Goal: Information Seeking & Learning: Learn about a topic

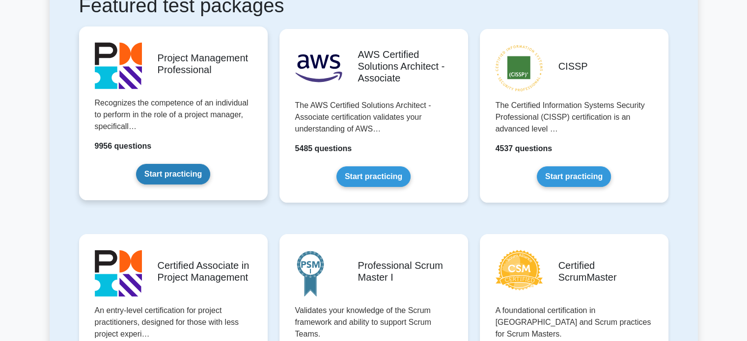
scroll to position [196, 0]
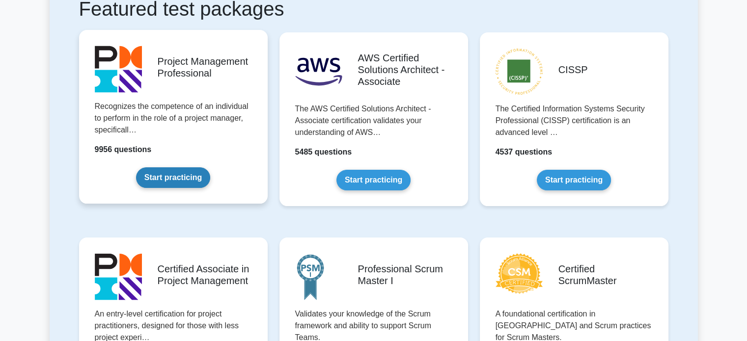
click at [185, 179] on link "Start practicing" at bounding box center [173, 177] width 74 height 21
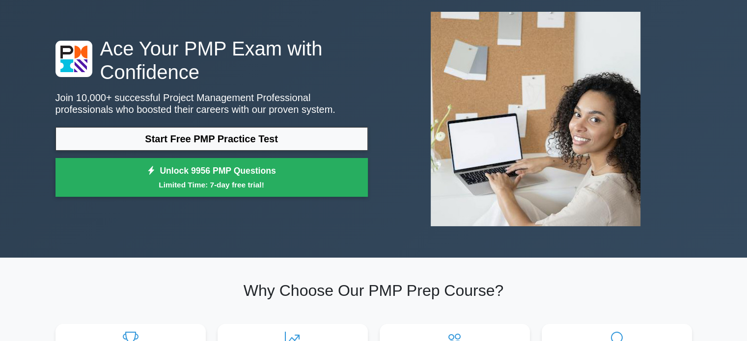
scroll to position [49, 0]
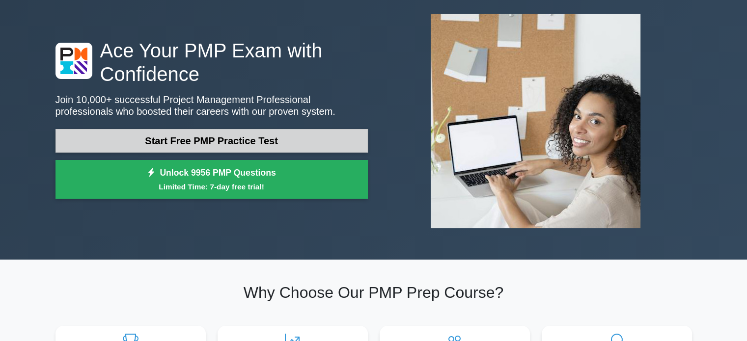
click at [239, 141] on link "Start Free PMP Practice Test" at bounding box center [211, 141] width 312 height 24
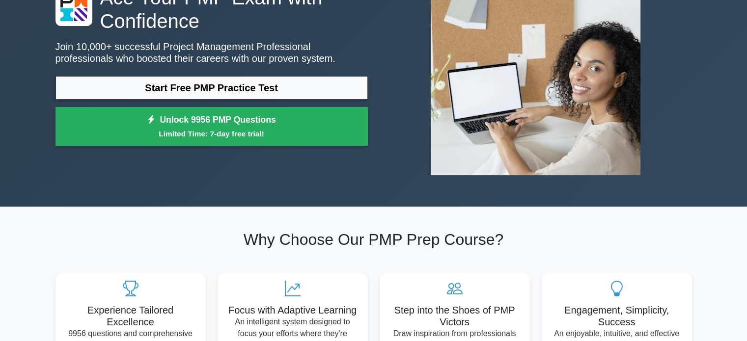
scroll to position [98, 0]
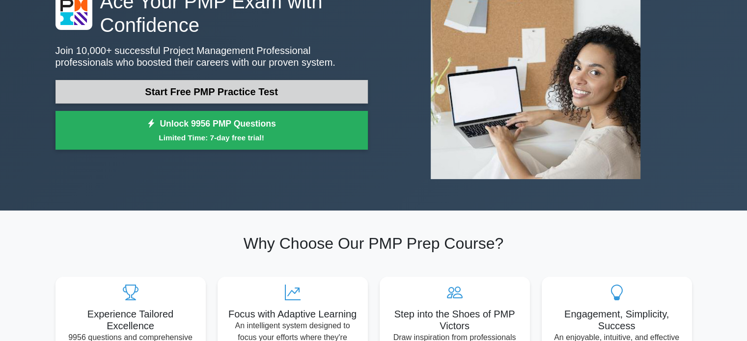
click at [259, 90] on link "Start Free PMP Practice Test" at bounding box center [211, 92] width 312 height 24
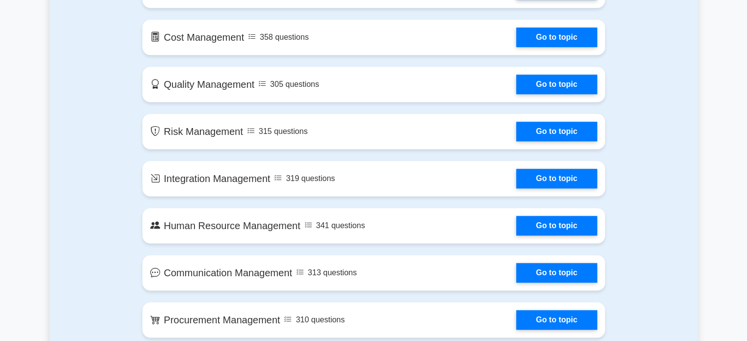
scroll to position [687, 0]
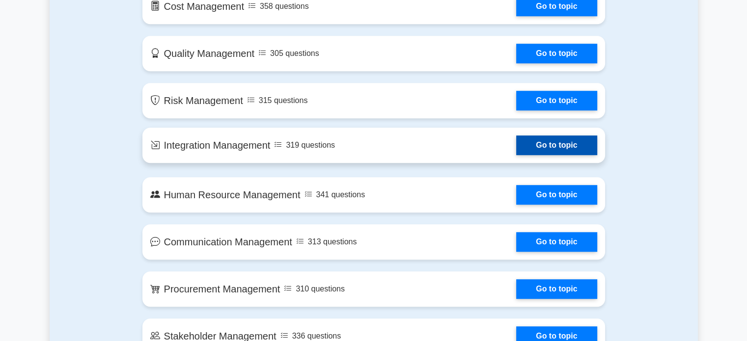
click at [550, 145] on link "Go to topic" at bounding box center [556, 145] width 81 height 20
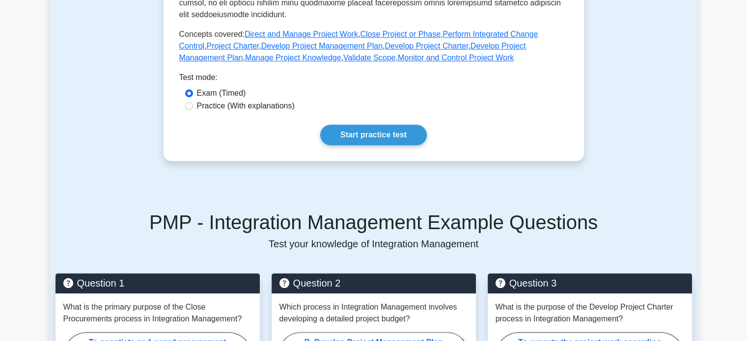
scroll to position [442, 0]
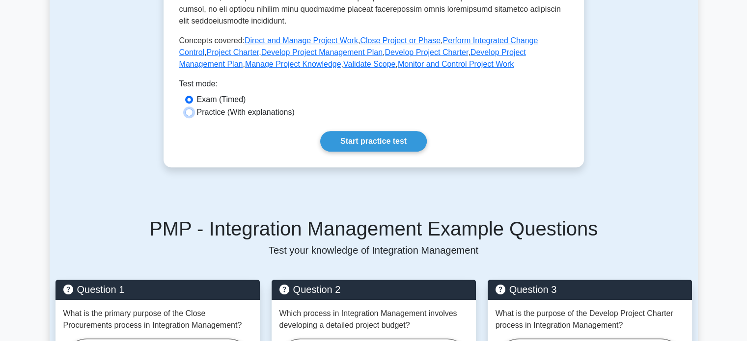
click at [190, 111] on input "Practice (With explanations)" at bounding box center [189, 112] width 8 height 8
radio input "true"
click at [363, 145] on link "Start practice test" at bounding box center [373, 141] width 107 height 21
click at [188, 102] on input "Exam (Timed)" at bounding box center [189, 100] width 8 height 8
radio input "true"
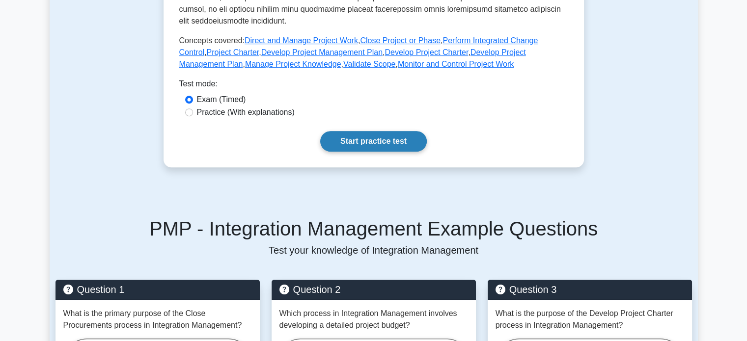
click at [397, 140] on link "Start practice test" at bounding box center [373, 141] width 107 height 21
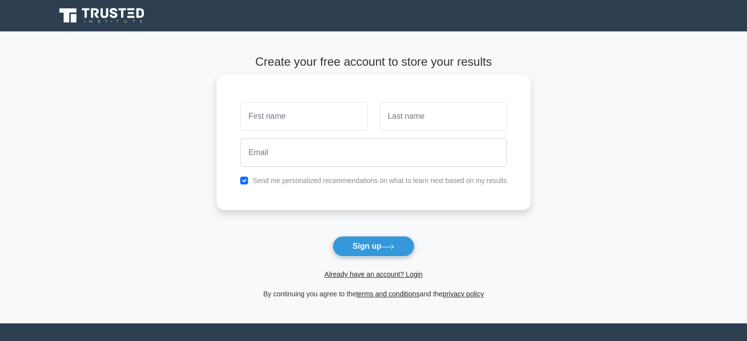
click at [327, 114] on input "text" at bounding box center [303, 116] width 127 height 28
type input "[PERSON_NAME]"
click at [474, 115] on input "text" at bounding box center [442, 116] width 127 height 28
type input "PERUMAL"
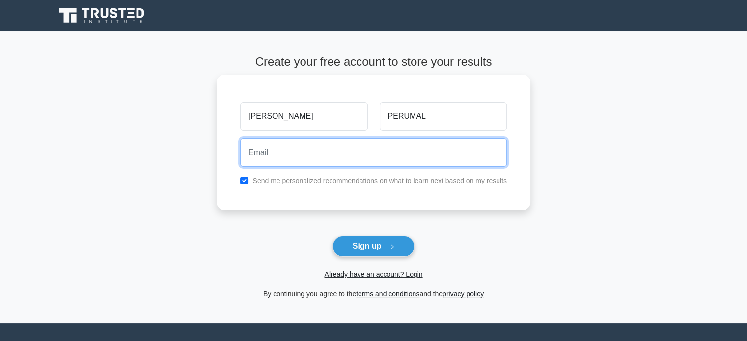
click at [370, 143] on input "email" at bounding box center [373, 152] width 267 height 28
type input "[EMAIL_ADDRESS][DOMAIN_NAME]"
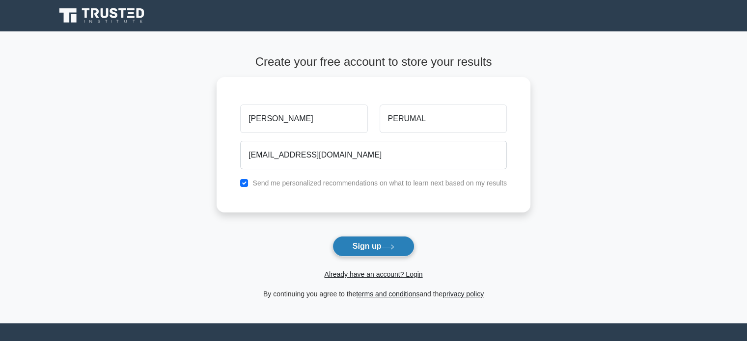
click at [371, 245] on button "Sign up" at bounding box center [373, 246] width 82 height 21
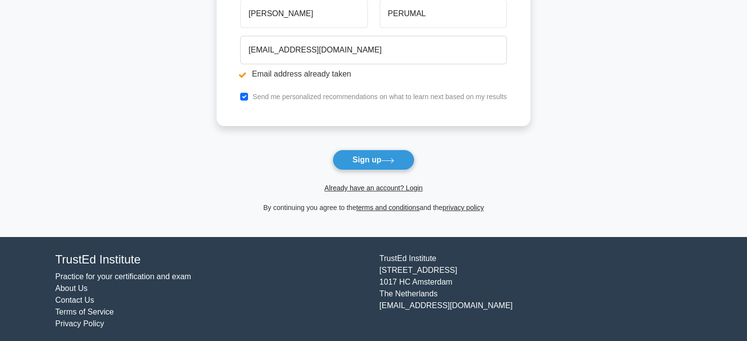
scroll to position [145, 0]
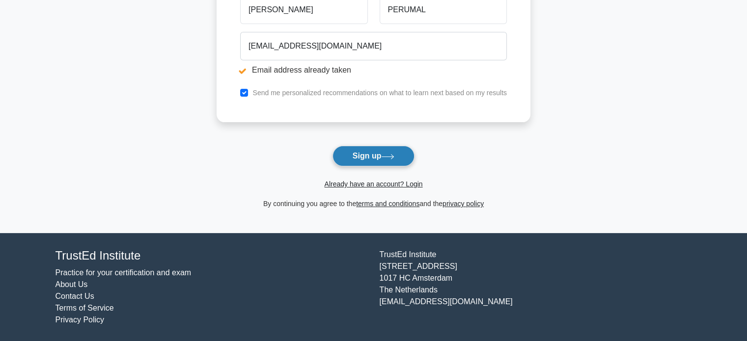
click at [381, 159] on button "Sign up" at bounding box center [373, 156] width 82 height 21
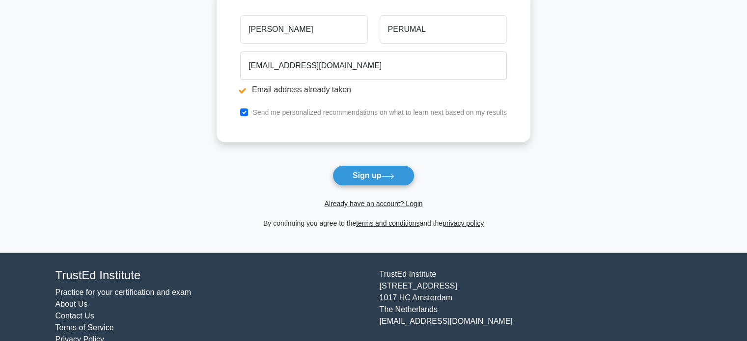
scroll to position [145, 0]
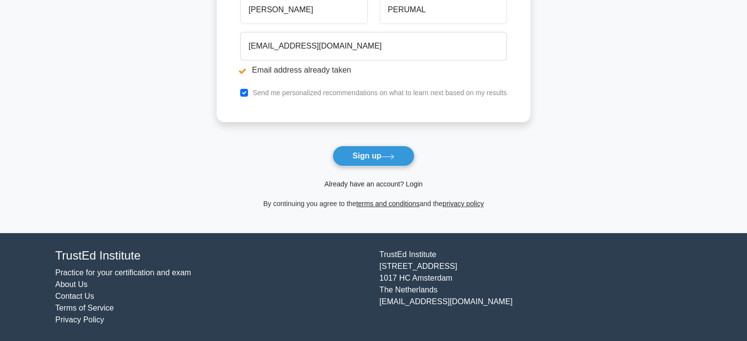
click at [381, 184] on link "Already have an account? Login" at bounding box center [373, 184] width 98 height 8
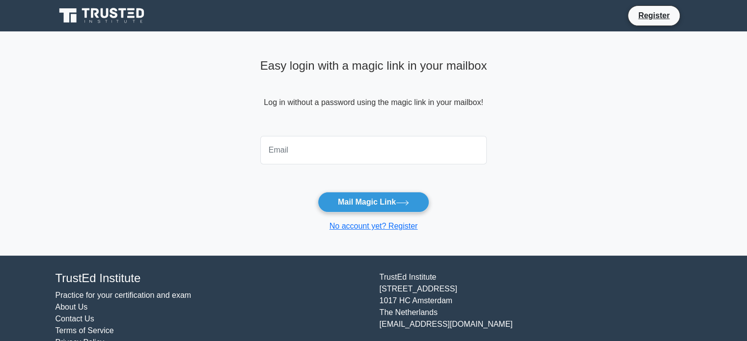
click at [353, 143] on input "email" at bounding box center [373, 150] width 227 height 28
type input "[EMAIL_ADDRESS][DOMAIN_NAME]"
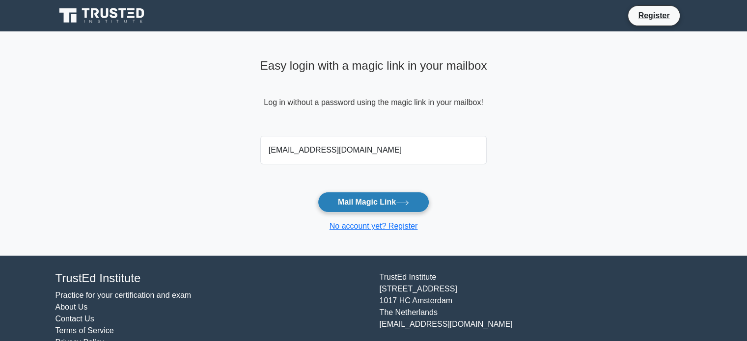
click at [363, 208] on button "Mail Magic Link" at bounding box center [373, 202] width 111 height 21
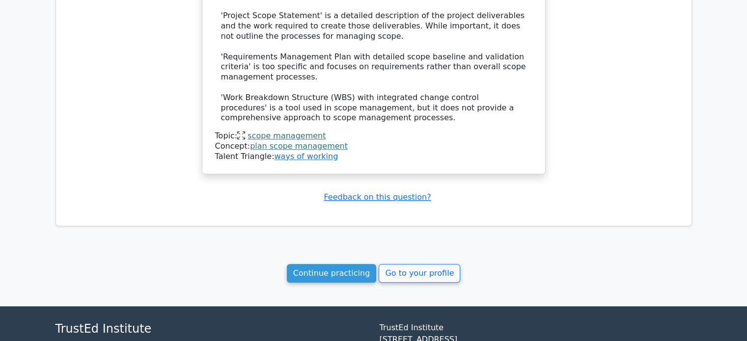
scroll to position [933, 0]
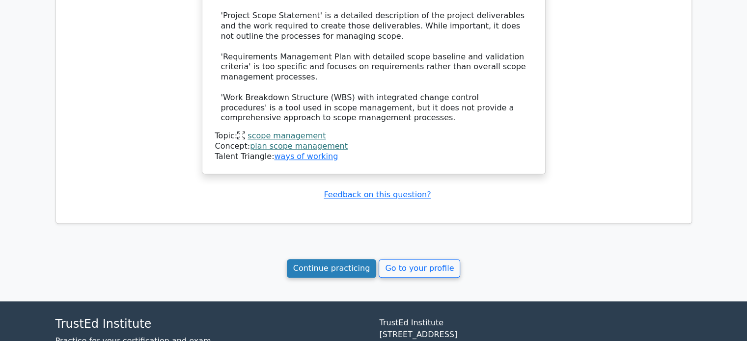
click at [352, 259] on link "Continue practicing" at bounding box center [332, 268] width 90 height 19
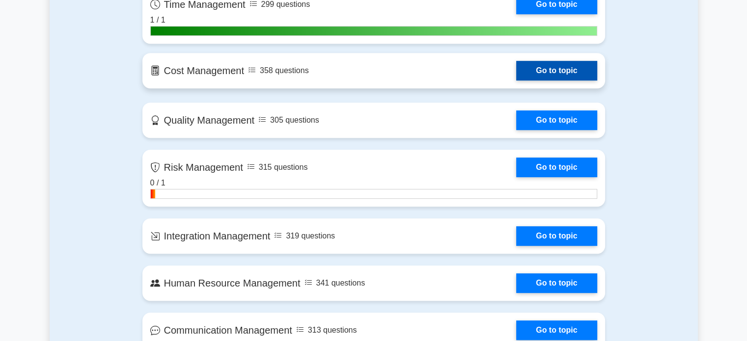
scroll to position [589, 0]
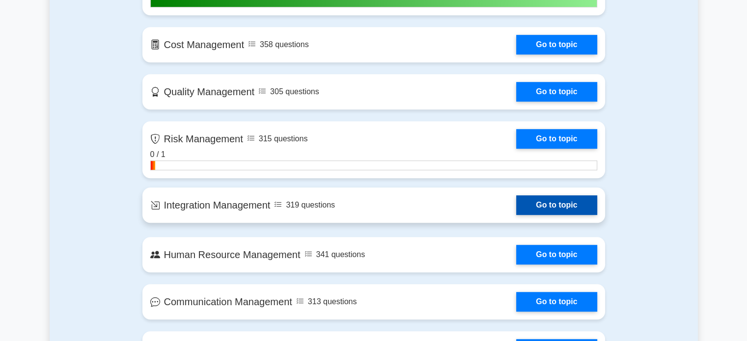
click at [571, 202] on link "Go to topic" at bounding box center [556, 205] width 81 height 20
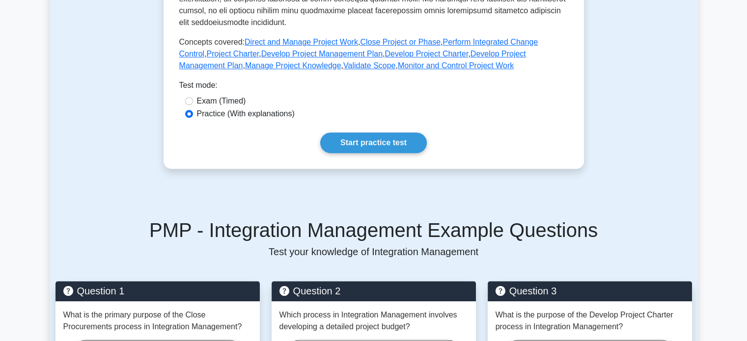
scroll to position [442, 0]
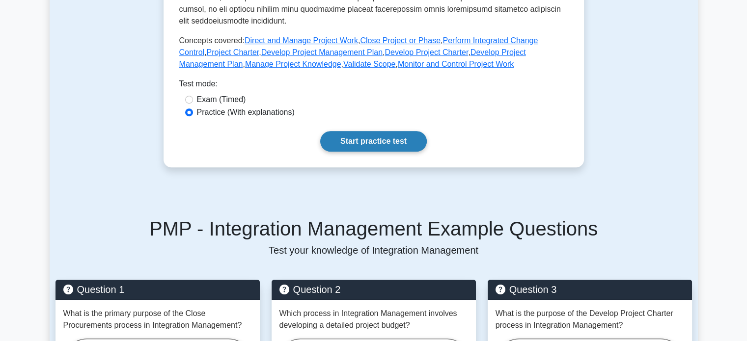
click at [367, 143] on link "Start practice test" at bounding box center [373, 141] width 107 height 21
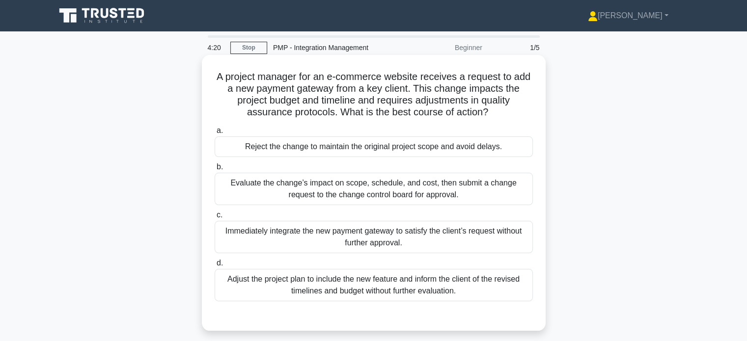
click at [357, 189] on div "Evaluate the change’s impact on scope, schedule, and cost, then submit a change…" at bounding box center [374, 189] width 318 height 32
click at [215, 170] on input "b. Evaluate the change’s impact on scope, schedule, and cost, then submit a cha…" at bounding box center [215, 167] width 0 height 6
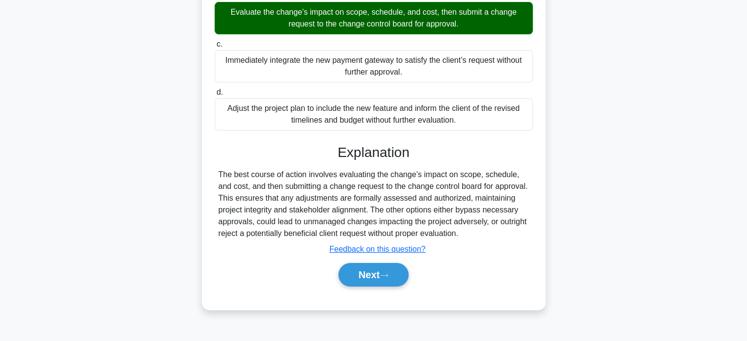
scroll to position [189, 0]
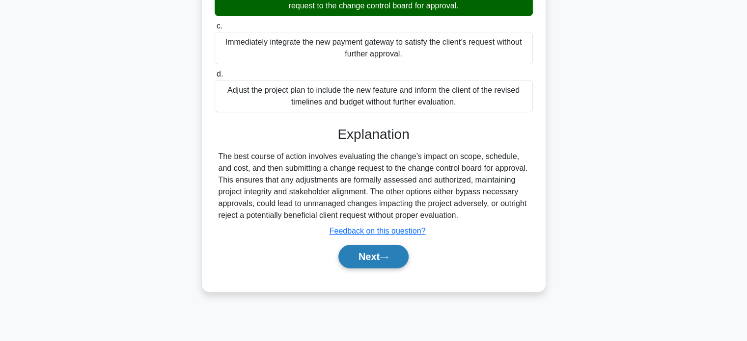
click at [377, 257] on button "Next" at bounding box center [373, 257] width 70 height 24
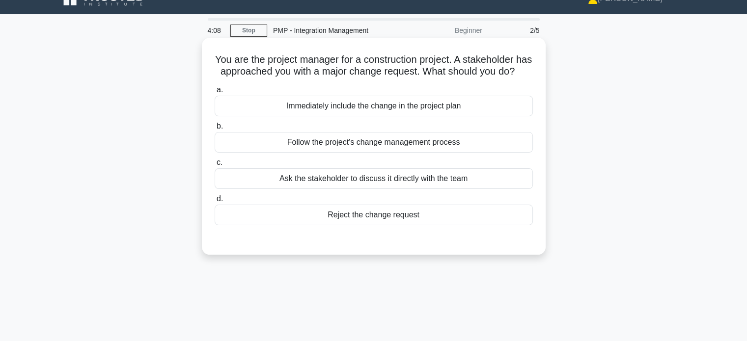
scroll to position [0, 0]
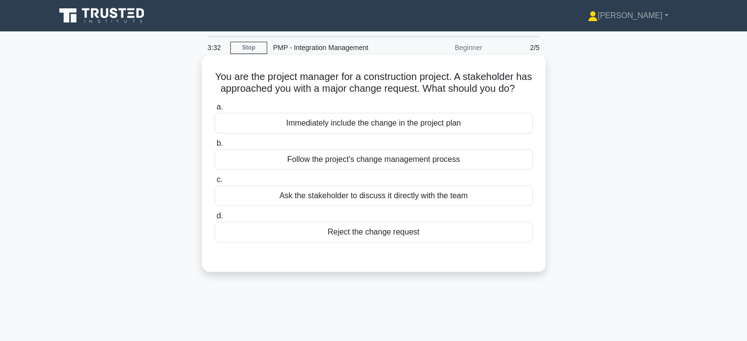
click at [366, 170] on div "Follow the project's change management process" at bounding box center [374, 159] width 318 height 21
click at [215, 147] on input "b. Follow the project's change management process" at bounding box center [215, 143] width 0 height 6
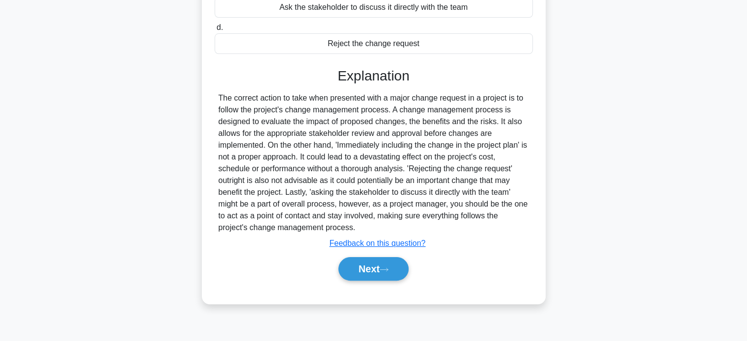
scroll to position [189, 0]
click at [383, 276] on button "Next" at bounding box center [373, 269] width 70 height 24
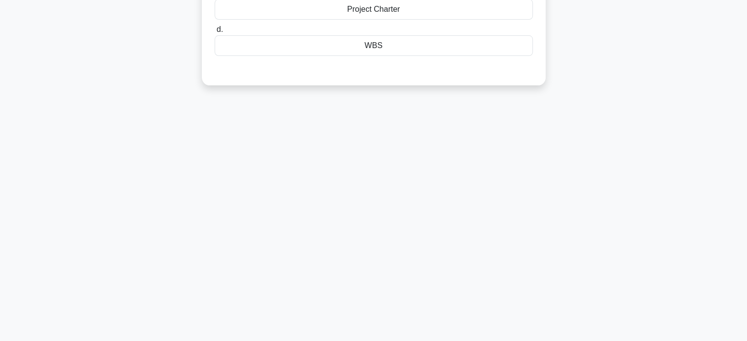
scroll to position [0, 0]
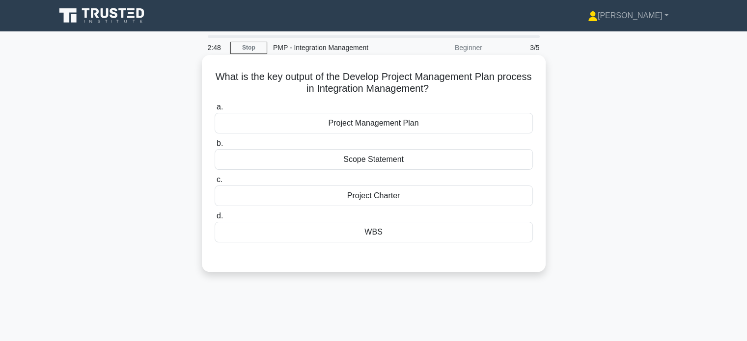
click at [372, 123] on div "Project Management Plan" at bounding box center [374, 123] width 318 height 21
click at [215, 110] on input "a. Project Management Plan" at bounding box center [215, 107] width 0 height 6
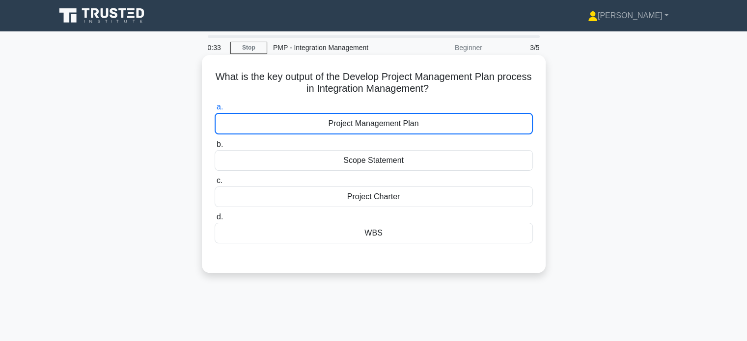
click at [374, 124] on div "Project Management Plan" at bounding box center [374, 124] width 318 height 22
click at [215, 110] on input "a. Project Management Plan" at bounding box center [215, 107] width 0 height 6
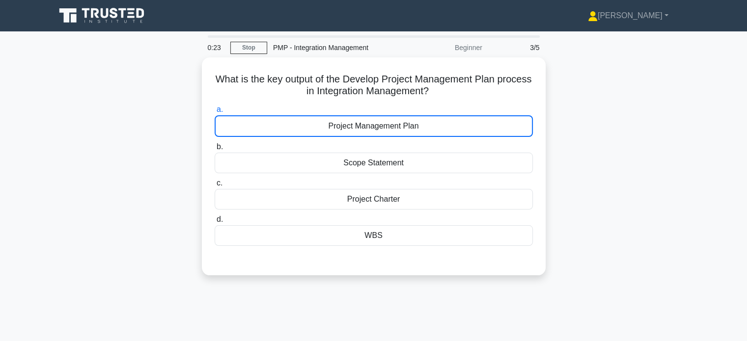
click at [609, 108] on div "What is the key output of the Develop Project Management Plan process in Integr…" at bounding box center [374, 172] width 648 height 230
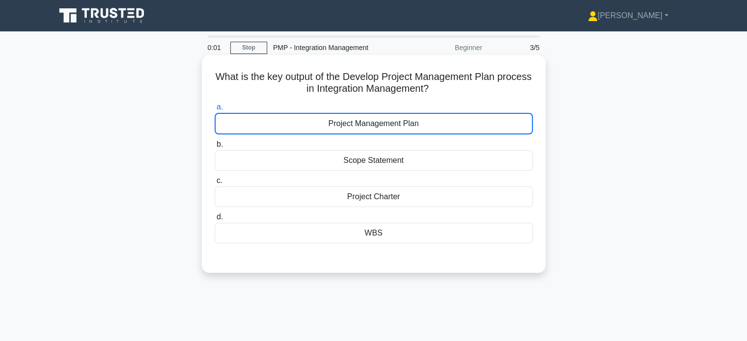
click at [439, 121] on div "Project Management Plan" at bounding box center [374, 124] width 318 height 22
click at [215, 110] on input "a. Project Management Plan" at bounding box center [215, 107] width 0 height 6
click at [439, 123] on div "Project Management Plan" at bounding box center [374, 124] width 318 height 22
click at [215, 110] on input "a. Project Management Plan" at bounding box center [215, 107] width 0 height 6
click at [446, 122] on div "Project Management Plan" at bounding box center [374, 124] width 318 height 22
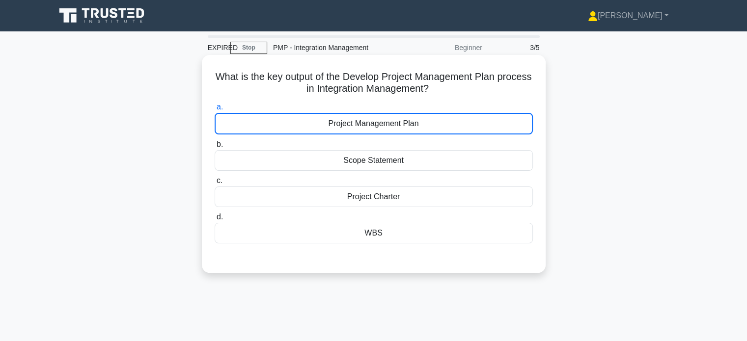
click at [215, 110] on input "a. Project Management Plan" at bounding box center [215, 107] width 0 height 6
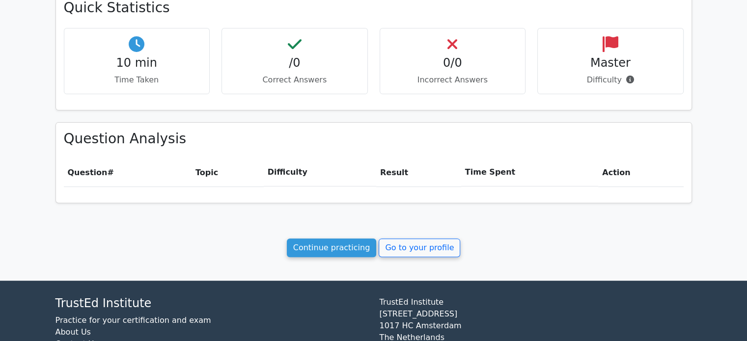
scroll to position [323, 0]
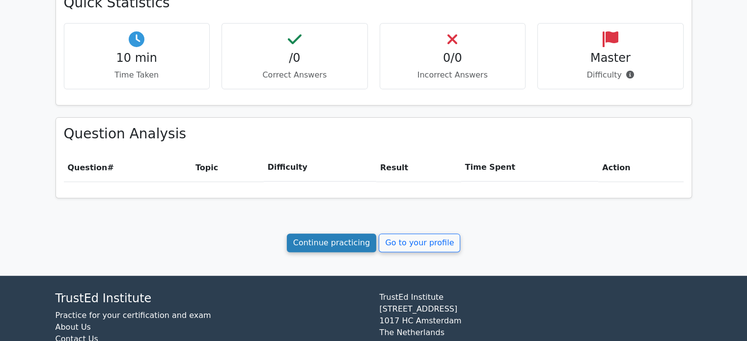
click at [350, 243] on link "Continue practicing" at bounding box center [332, 243] width 90 height 19
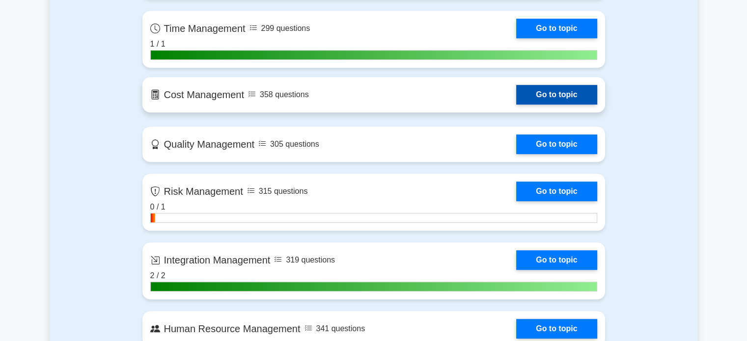
scroll to position [540, 0]
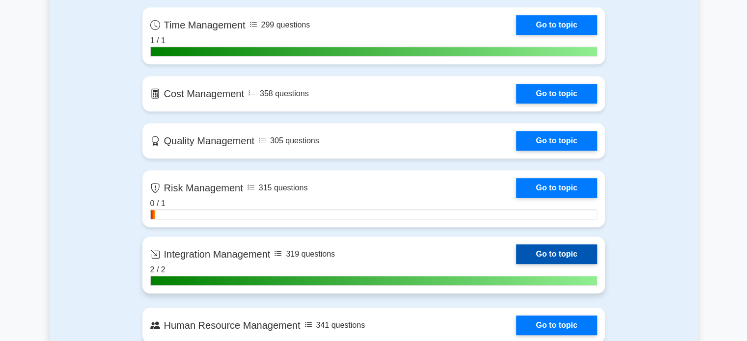
click at [556, 251] on link "Go to topic" at bounding box center [556, 254] width 81 height 20
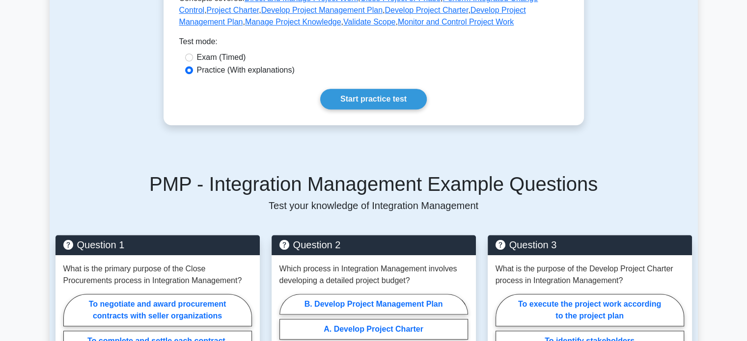
scroll to position [491, 0]
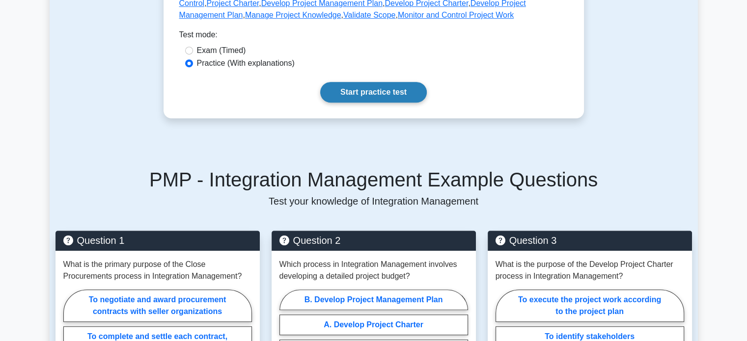
click at [381, 92] on link "Start practice test" at bounding box center [373, 92] width 107 height 21
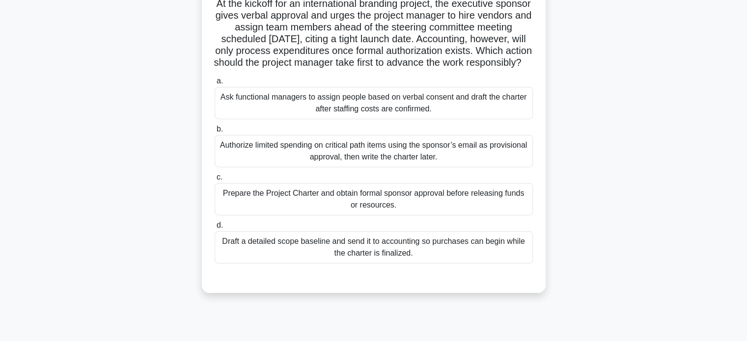
scroll to position [98, 0]
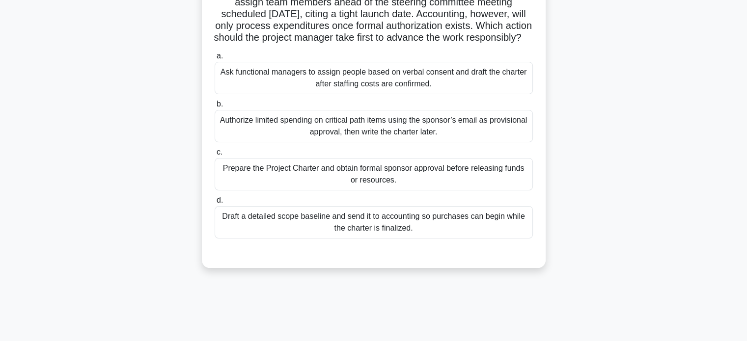
click at [377, 190] on div "Prepare the Project Charter and obtain formal sponsor approval before releasing…" at bounding box center [374, 174] width 318 height 32
click at [215, 156] on input "c. Prepare the Project Charter and obtain formal sponsor approval before releas…" at bounding box center [215, 152] width 0 height 6
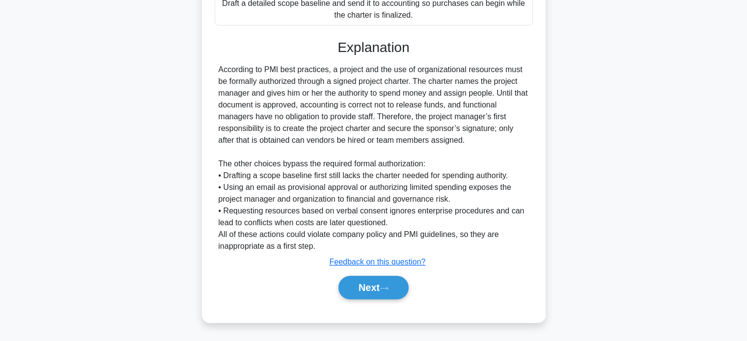
scroll to position [322, 0]
click at [376, 289] on button "Next" at bounding box center [373, 288] width 70 height 24
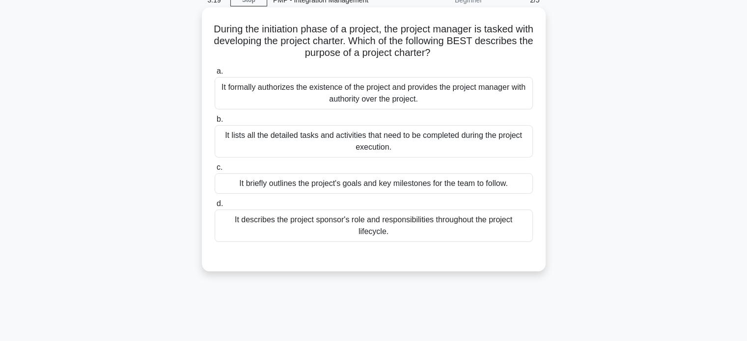
scroll to position [49, 0]
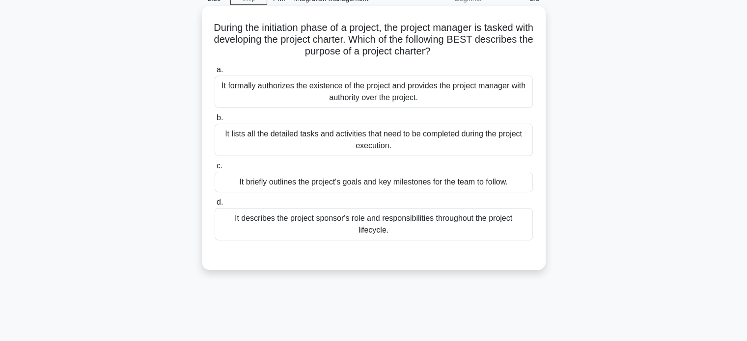
click at [377, 228] on div "It describes the project sponsor's role and responsibilities throughout the pro…" at bounding box center [374, 224] width 318 height 32
click at [215, 206] on input "d. It describes the project sponsor's role and responsibilities throughout the …" at bounding box center [215, 202] width 0 height 6
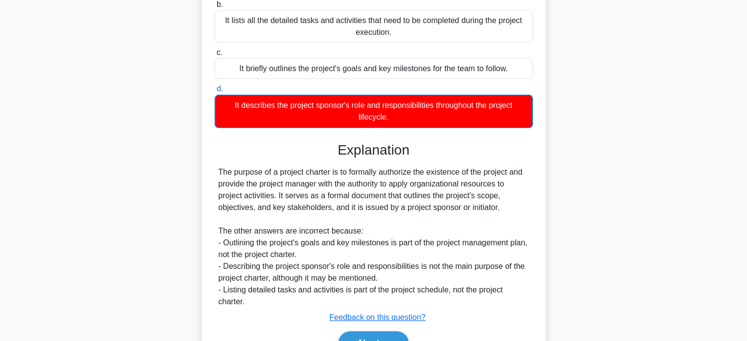
scroll to position [217, 0]
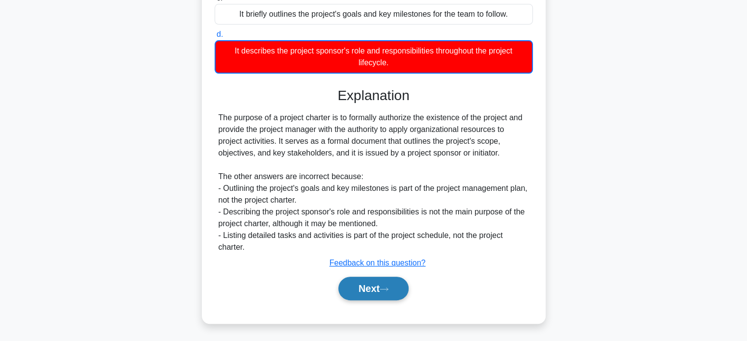
click at [381, 292] on button "Next" at bounding box center [373, 289] width 70 height 24
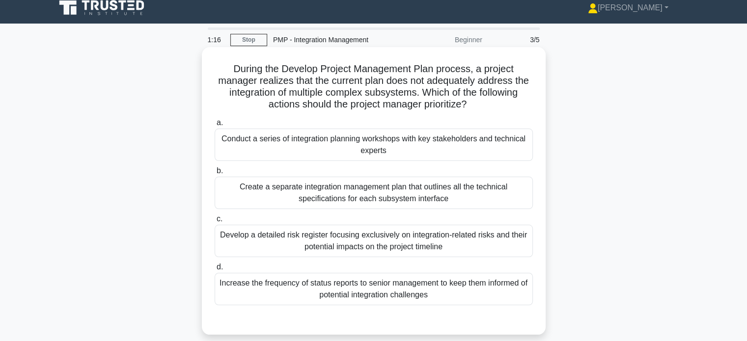
scroll to position [0, 0]
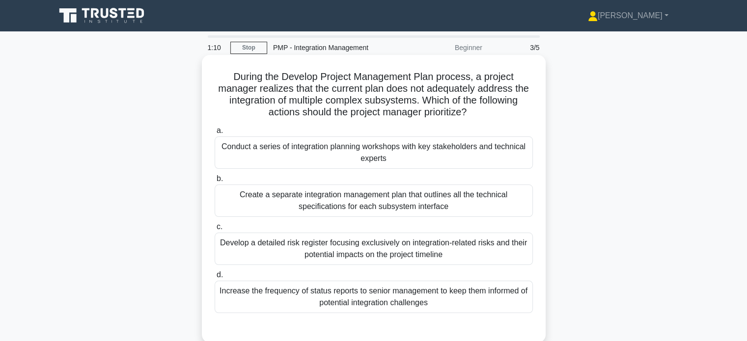
click at [405, 155] on div "Conduct a series of integration planning workshops with key stakeholders and te…" at bounding box center [374, 152] width 318 height 32
click at [215, 134] on input "a. Conduct a series of integration planning workshops with key stakeholders and…" at bounding box center [215, 131] width 0 height 6
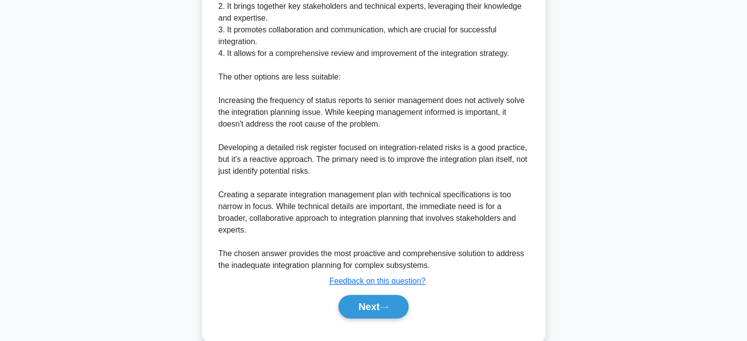
scroll to position [440, 0]
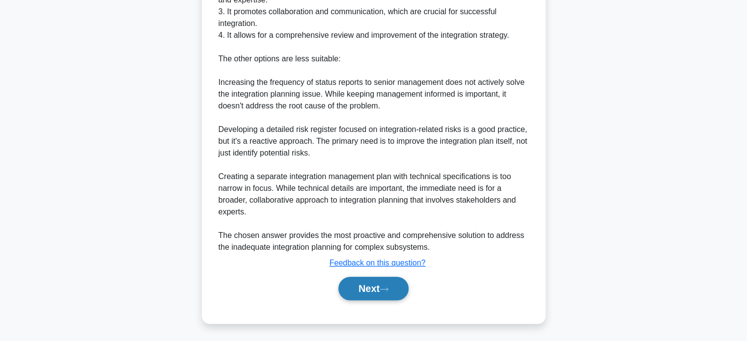
click at [383, 290] on button "Next" at bounding box center [373, 289] width 70 height 24
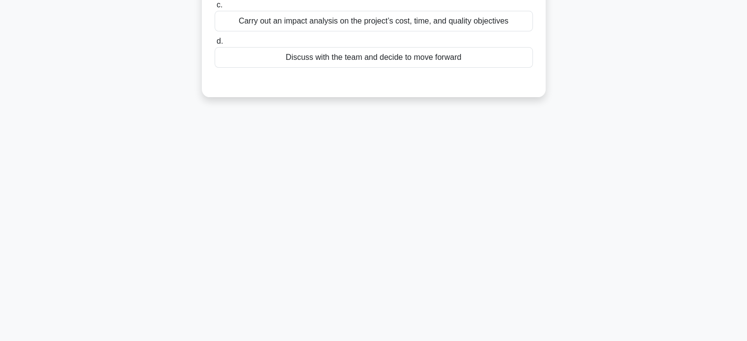
scroll to position [0, 0]
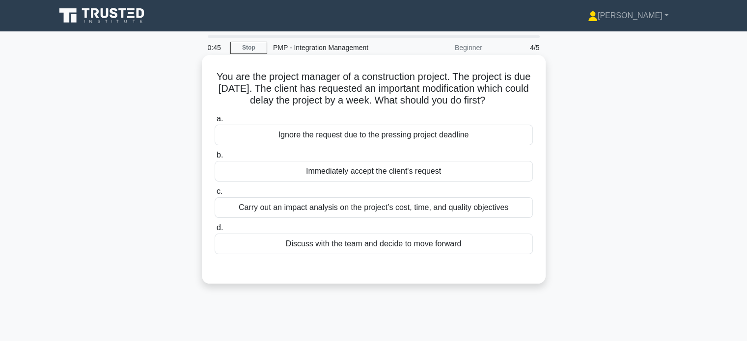
click at [387, 210] on div "Carry out an impact analysis on the project’s cost, time, and quality objectives" at bounding box center [374, 207] width 318 height 21
click at [215, 195] on input "c. Carry out an impact analysis on the project’s cost, time, and quality object…" at bounding box center [215, 192] width 0 height 6
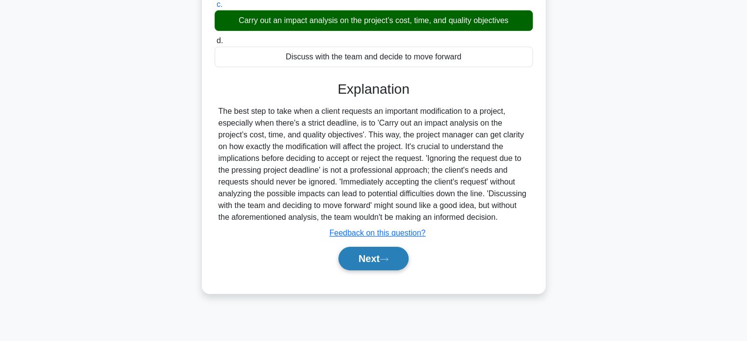
scroll to position [189, 0]
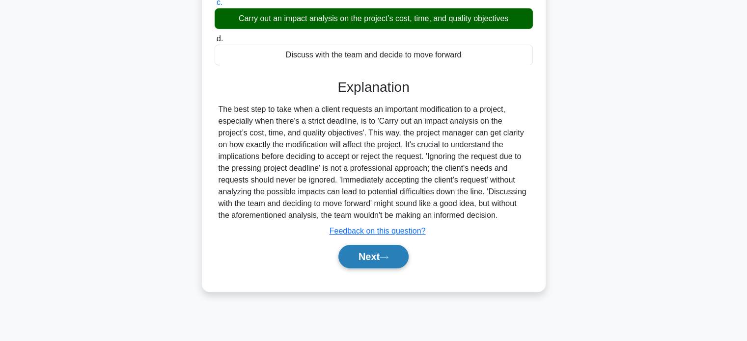
click at [385, 257] on icon at bounding box center [384, 257] width 8 height 3
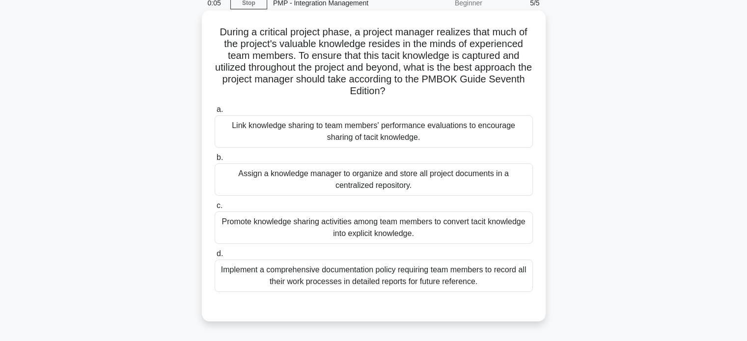
scroll to position [42, 0]
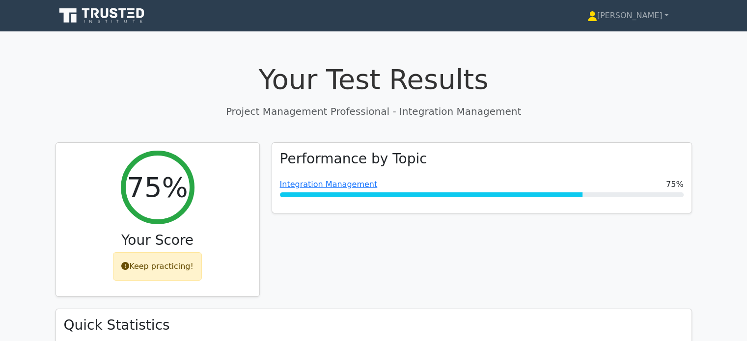
click at [598, 101] on div "Your Test Results Project Management Professional - Integration Management" at bounding box center [373, 90] width 636 height 55
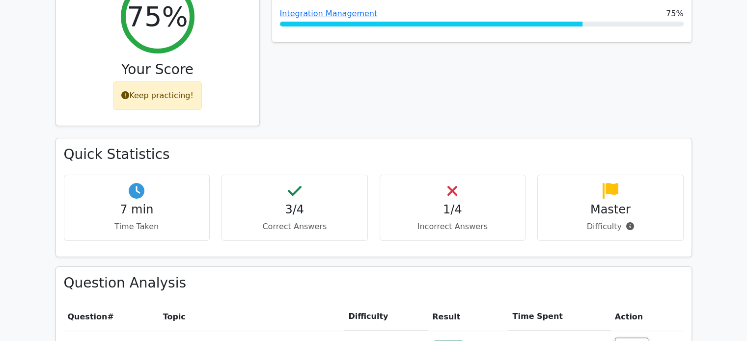
scroll to position [167, 0]
